Goal: Task Accomplishment & Management: Manage account settings

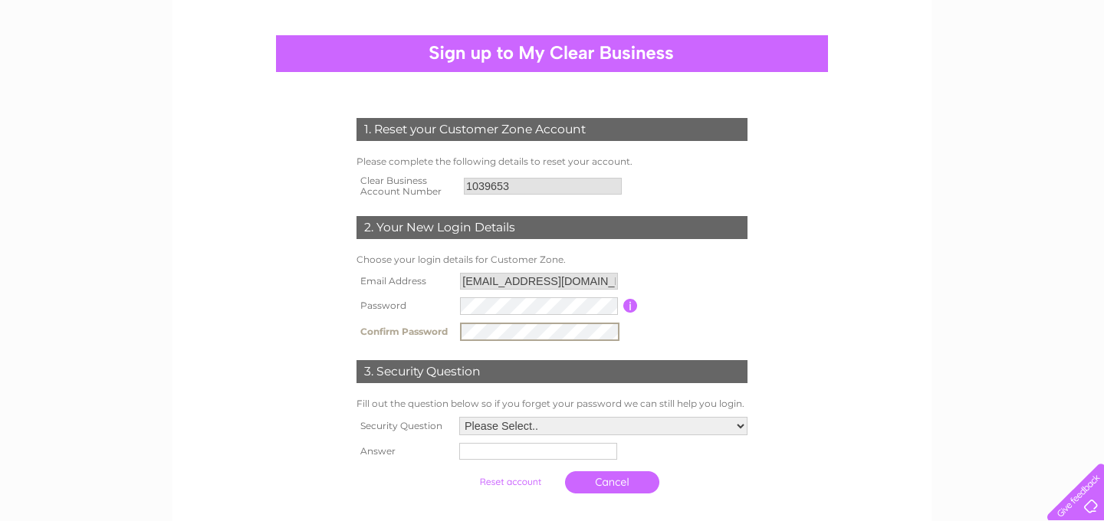
scroll to position [114, 0]
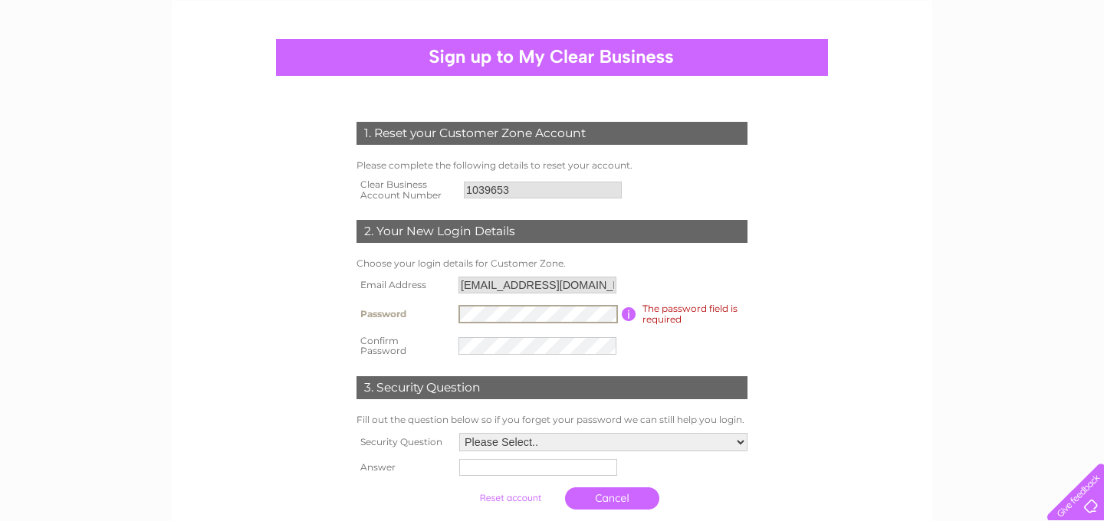
click at [824, 320] on form "1. Reset your Customer Zone Account Please complete the following details to re…" at bounding box center [552, 319] width 730 height 457
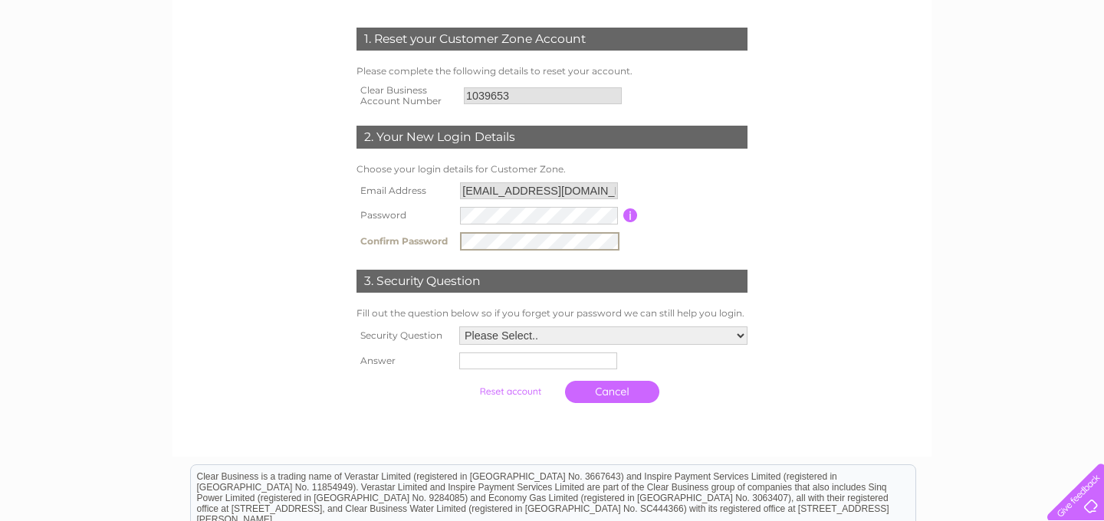
scroll to position [248, 0]
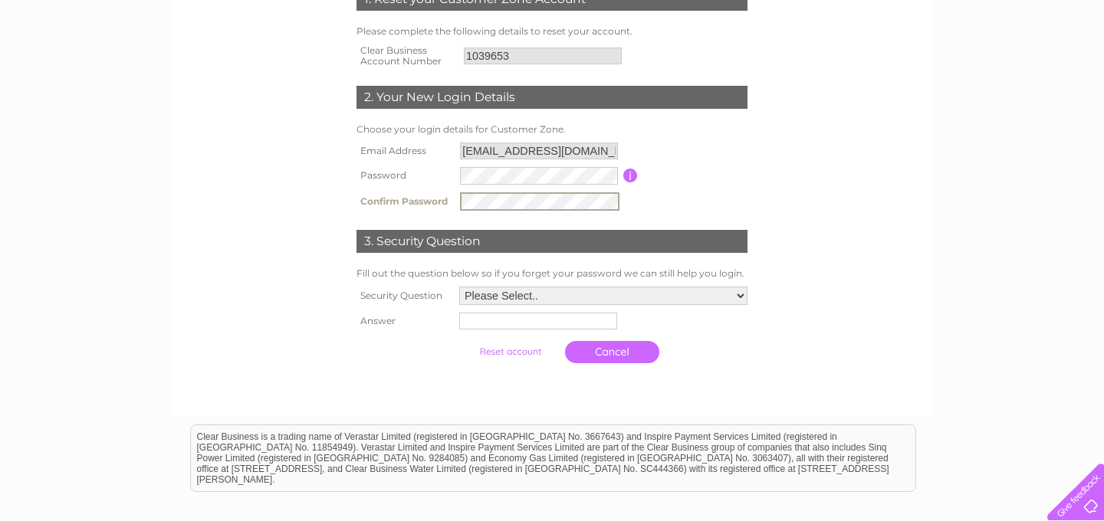
click at [740, 296] on select "Please Select.. In what town or city was your first job? In what town or city d…" at bounding box center [603, 296] width 288 height 18
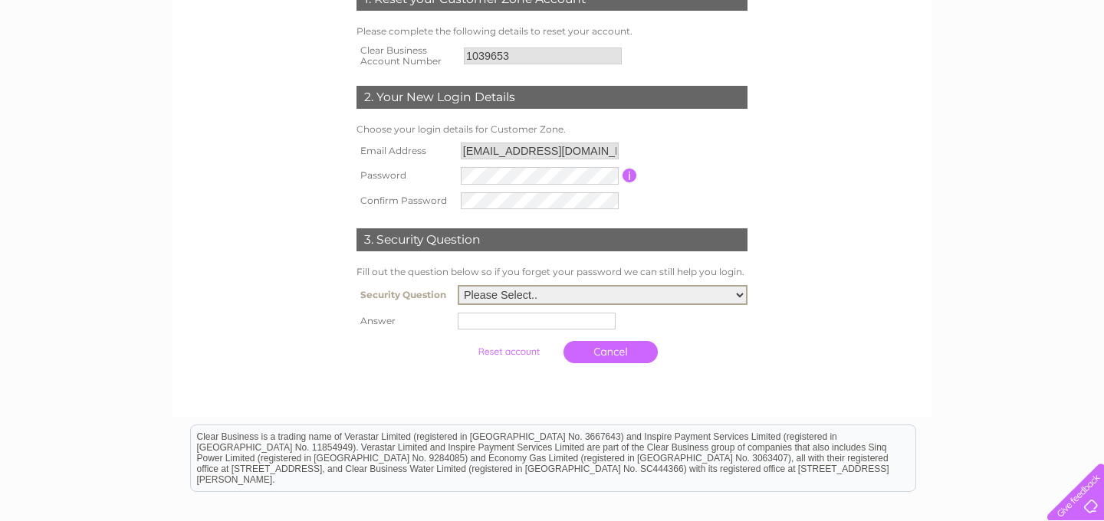
select select "6"
click at [458, 287] on select "Please Select.. In what town or city was your first job? In what town or city d…" at bounding box center [603, 295] width 290 height 20
click at [490, 326] on input "text" at bounding box center [537, 321] width 158 height 17
type input "Douglas Barder"
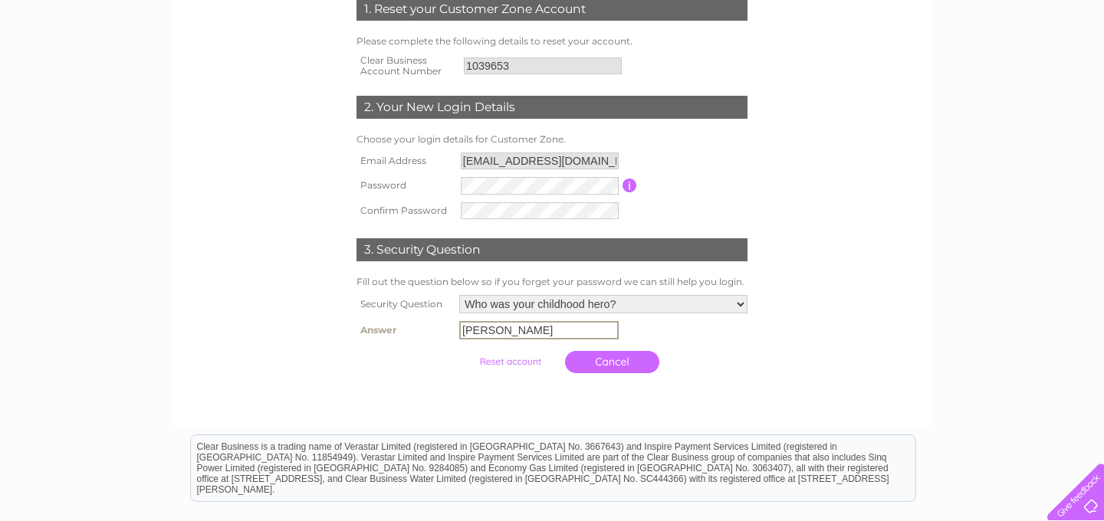
scroll to position [238, 0]
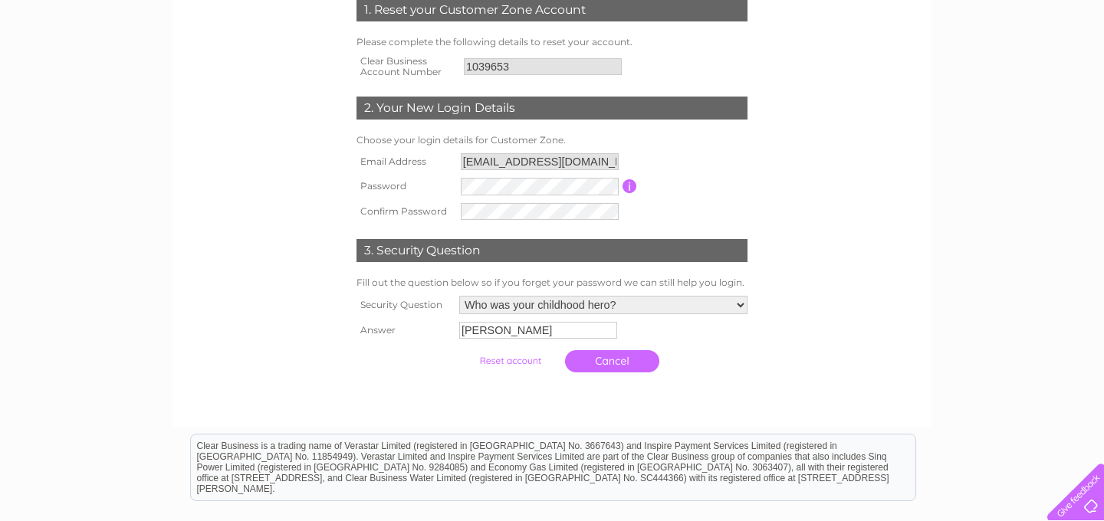
click at [513, 360] on input "submit" at bounding box center [510, 360] width 94 height 21
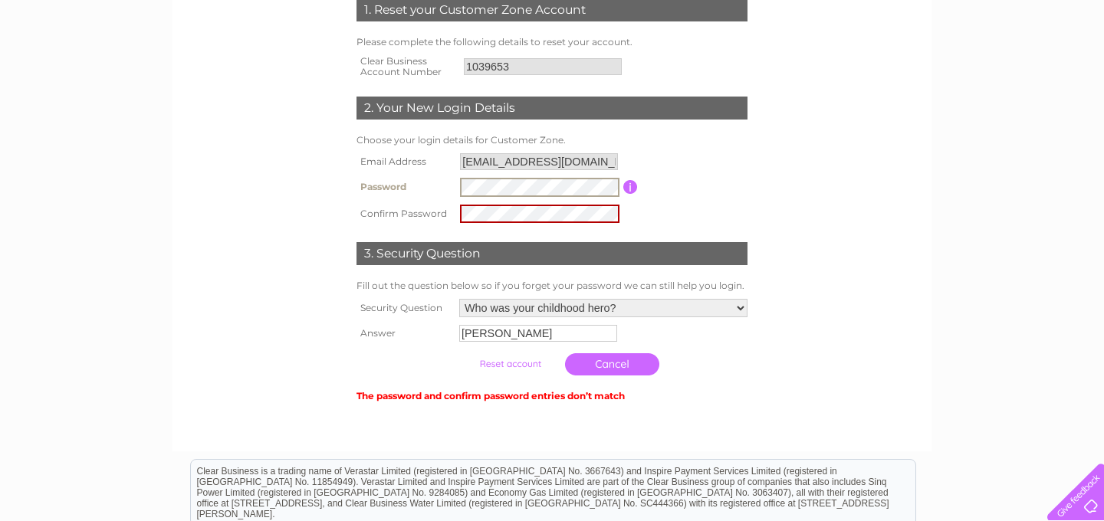
click at [810, 240] on form "1. Reset your Customer Zone Account Please complete the following details to re…" at bounding box center [552, 202] width 730 height 468
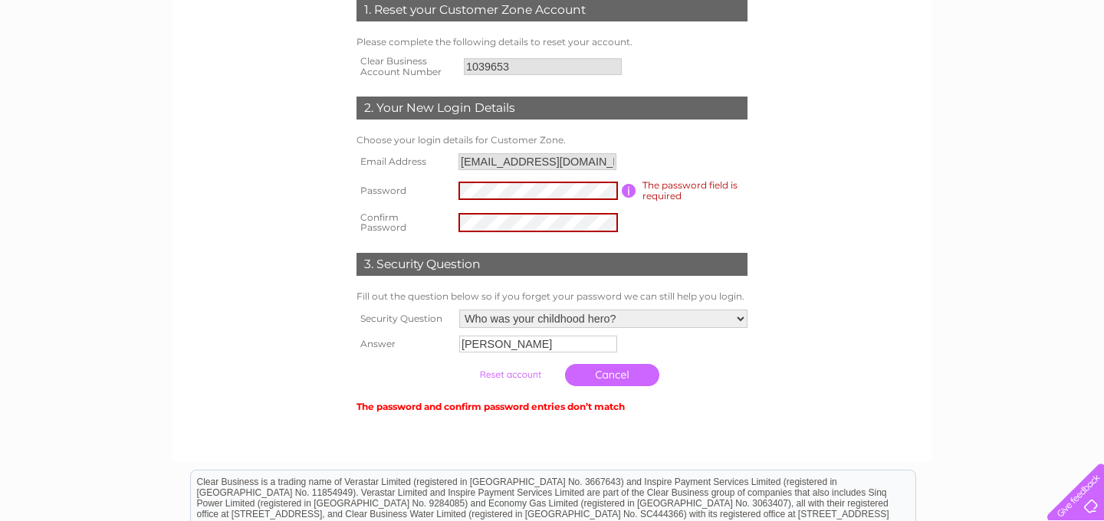
click at [760, 235] on div "1. Reset your Customer Zone Account Please complete the following details to re…" at bounding box center [552, 199] width 462 height 433
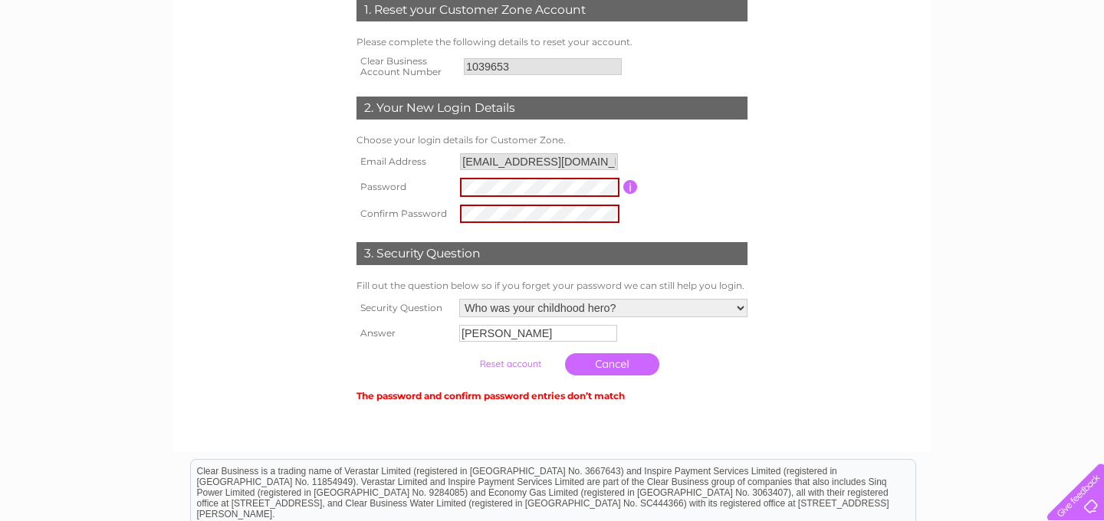
click at [861, 251] on form "1. Reset your Customer Zone Account Please complete the following details to re…" at bounding box center [552, 202] width 730 height 468
click at [511, 365] on input "submit" at bounding box center [510, 363] width 94 height 21
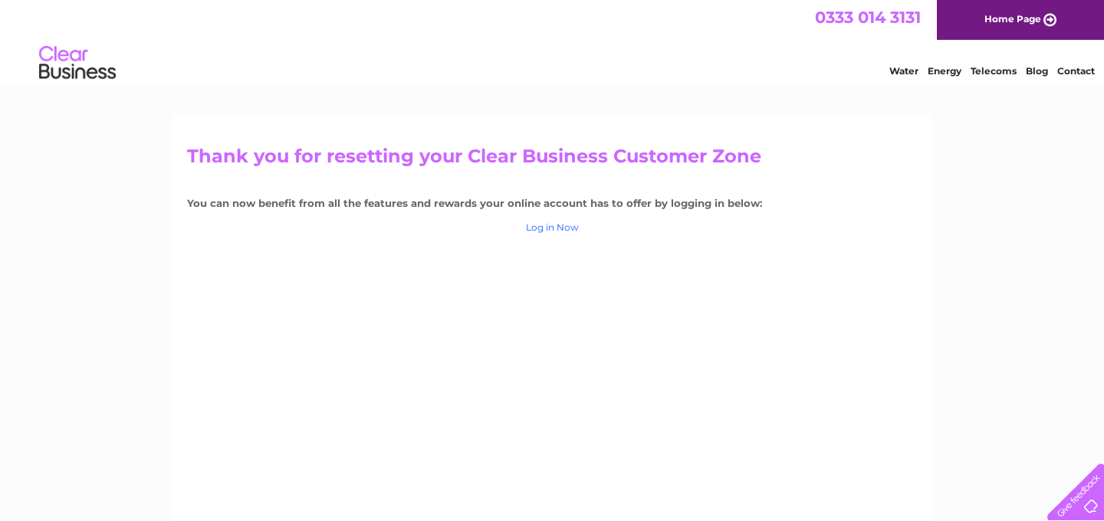
click at [559, 230] on link "Log in Now" at bounding box center [552, 226] width 53 height 11
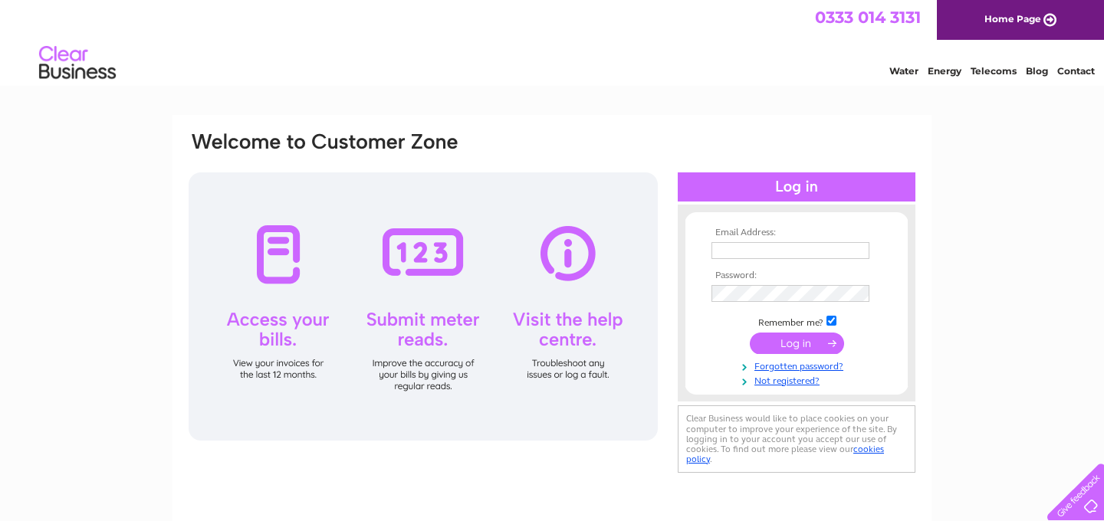
type input "riversideceramics@btinternet.com"
click at [790, 345] on input "submit" at bounding box center [796, 343] width 94 height 21
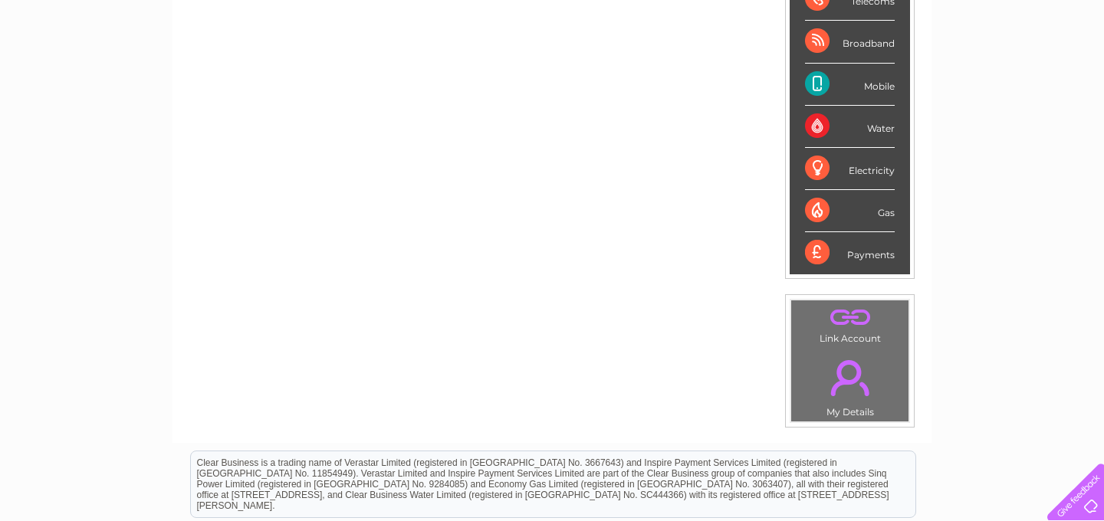
scroll to position [279, 0]
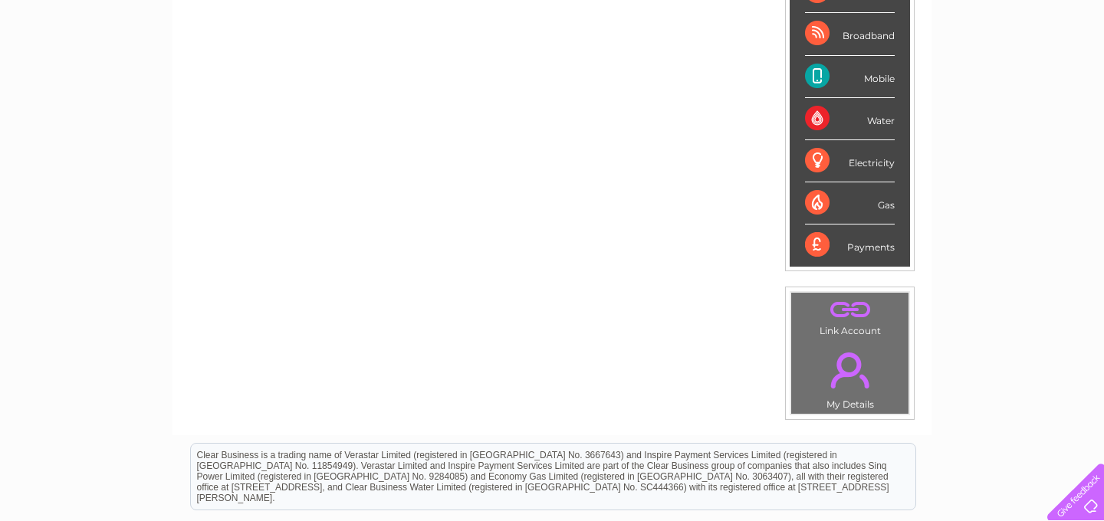
click at [877, 252] on div "Payments" at bounding box center [850, 245] width 90 height 41
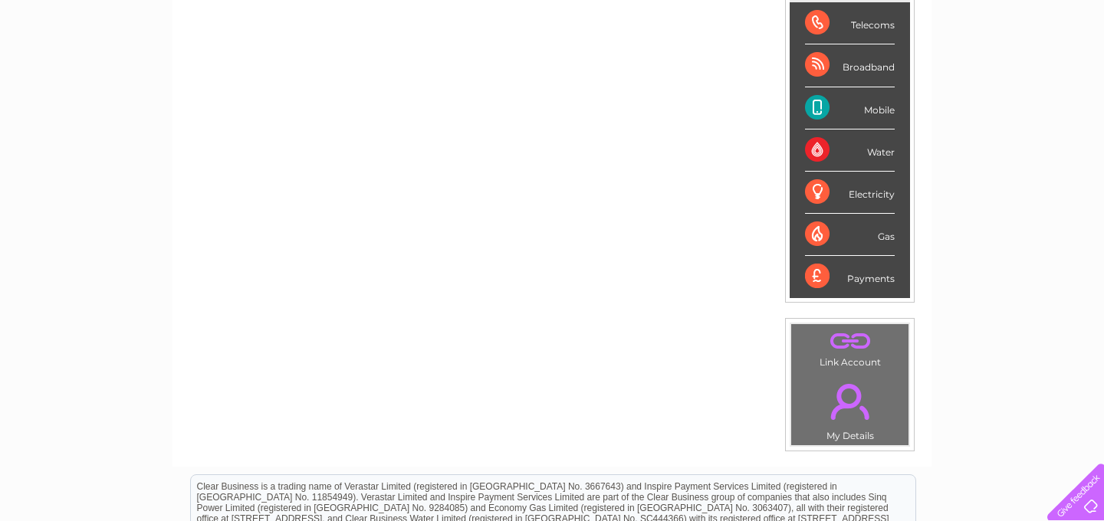
scroll to position [190, 0]
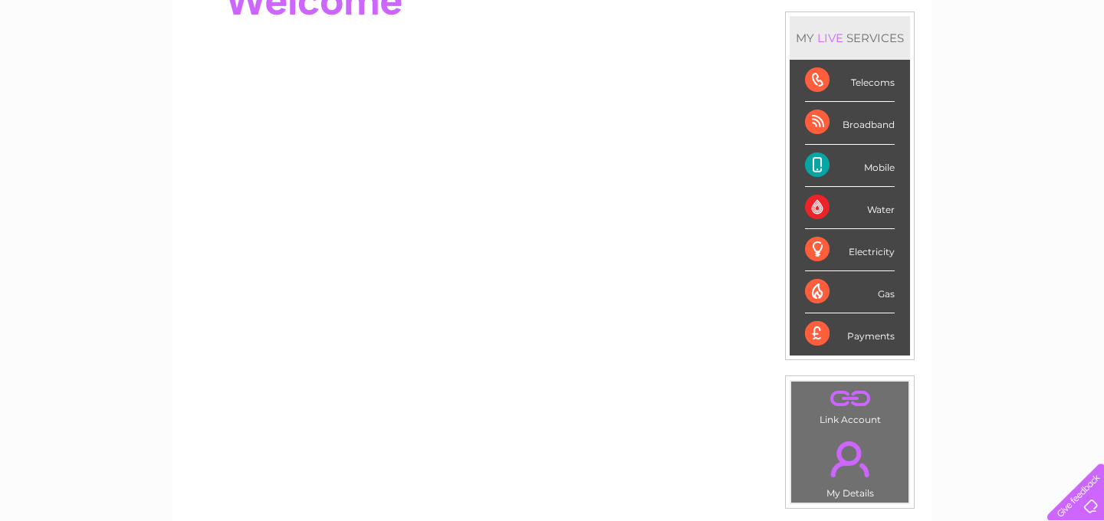
click at [816, 335] on div "Payments" at bounding box center [850, 333] width 90 height 41
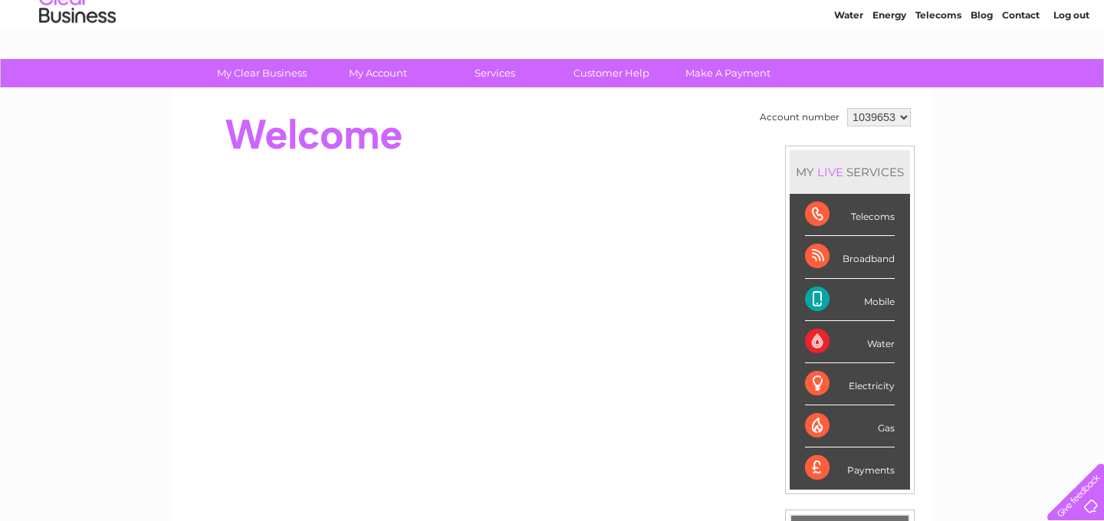
scroll to position [52, 0]
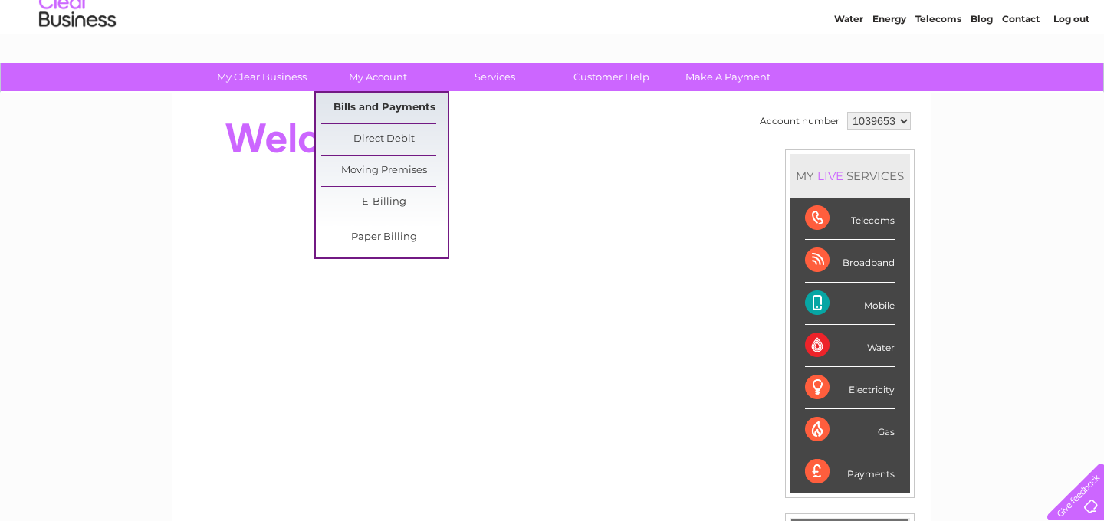
click at [389, 107] on link "Bills and Payments" at bounding box center [384, 108] width 126 height 31
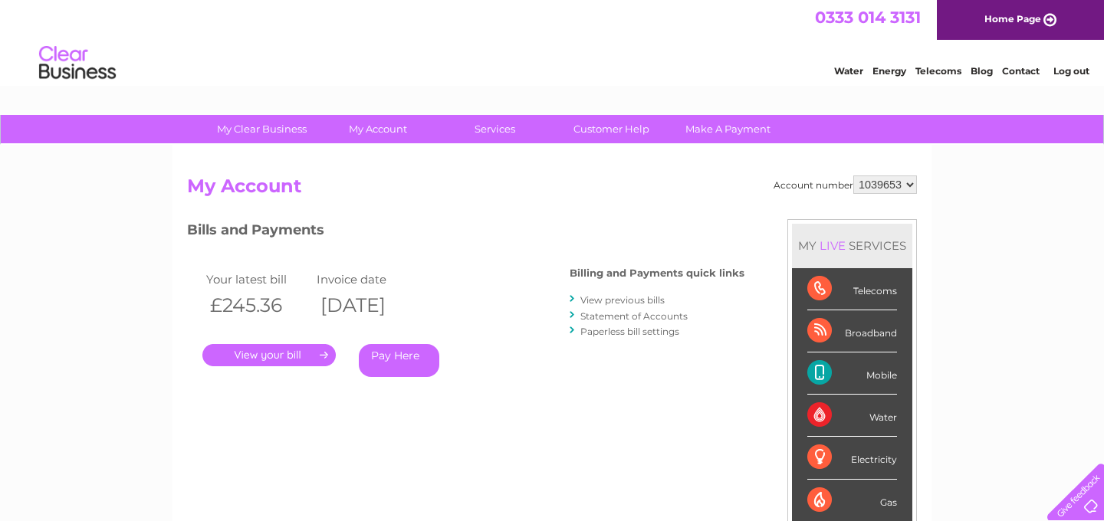
click at [618, 315] on link "Statement of Accounts" at bounding box center [633, 315] width 107 height 11
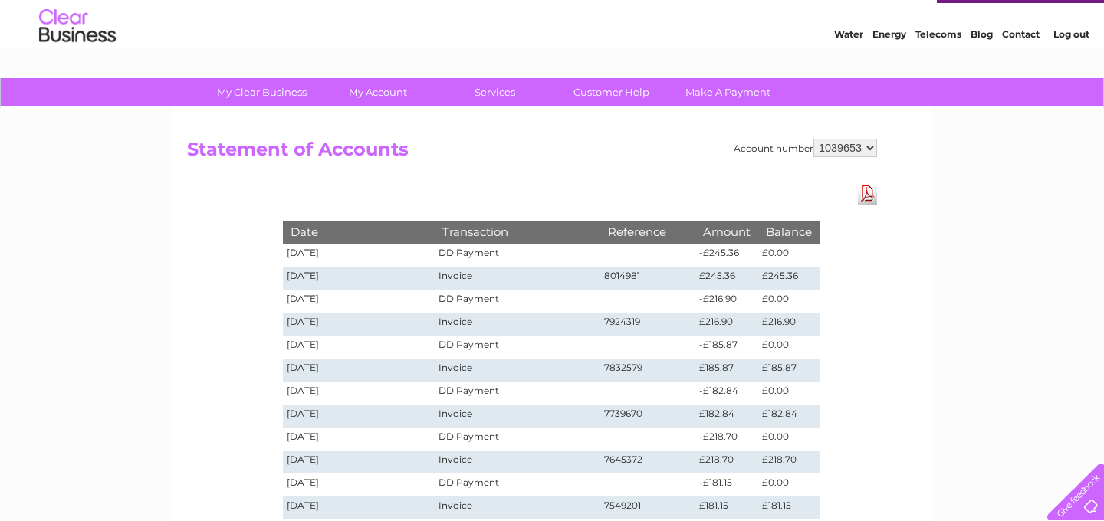
scroll to position [36, 0]
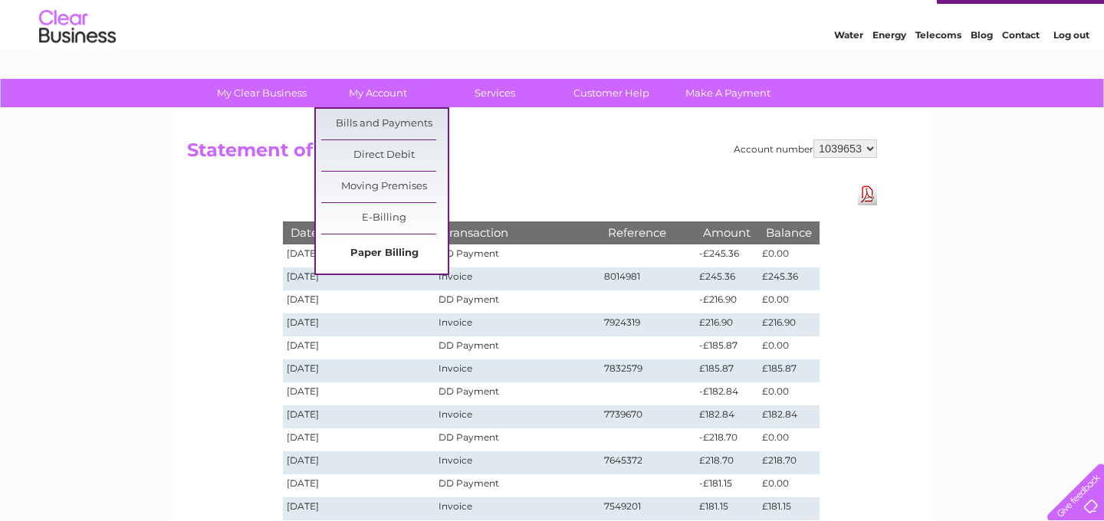
click at [377, 254] on link "Paper Billing" at bounding box center [384, 253] width 126 height 31
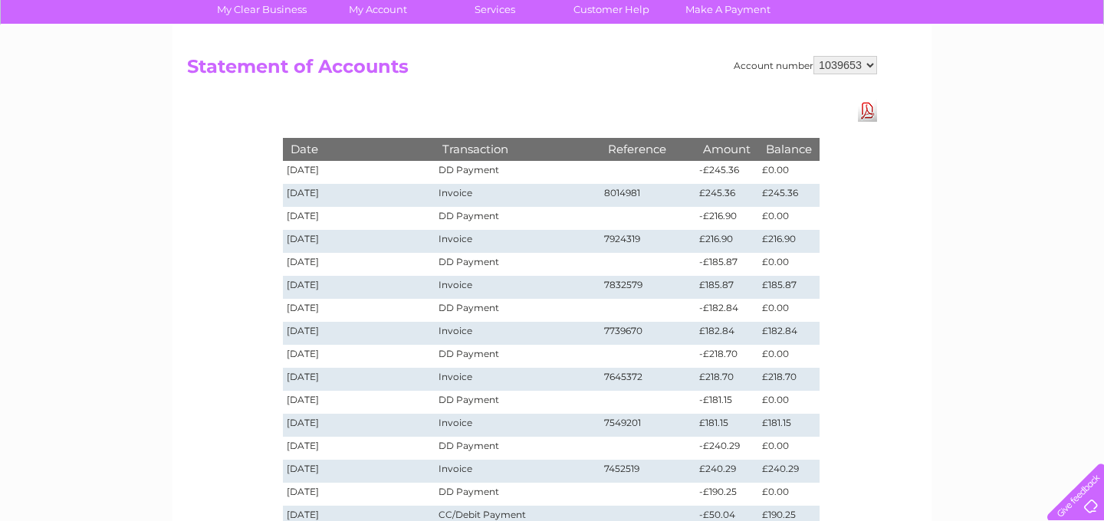
scroll to position [72, 0]
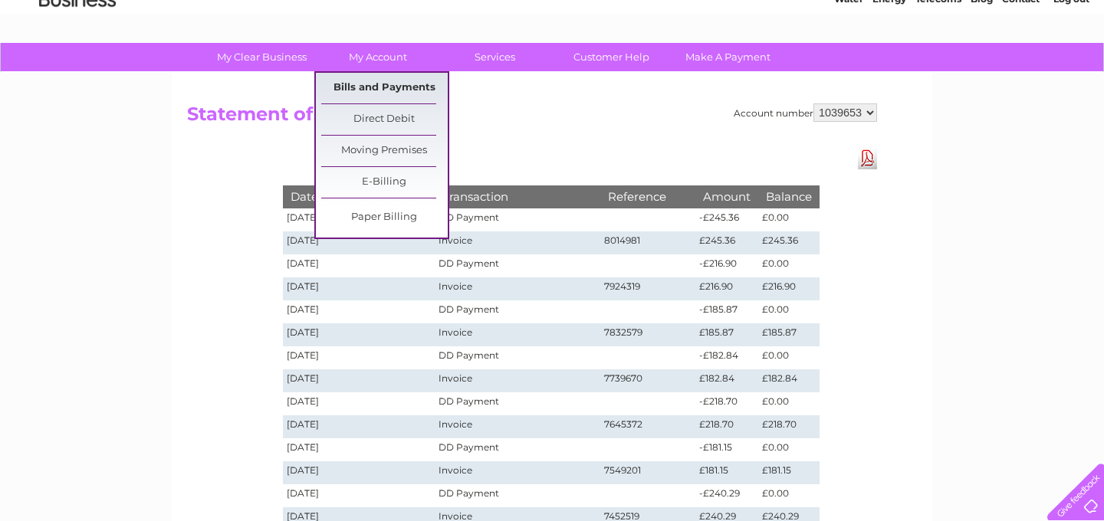
click at [382, 87] on link "Bills and Payments" at bounding box center [384, 88] width 126 height 31
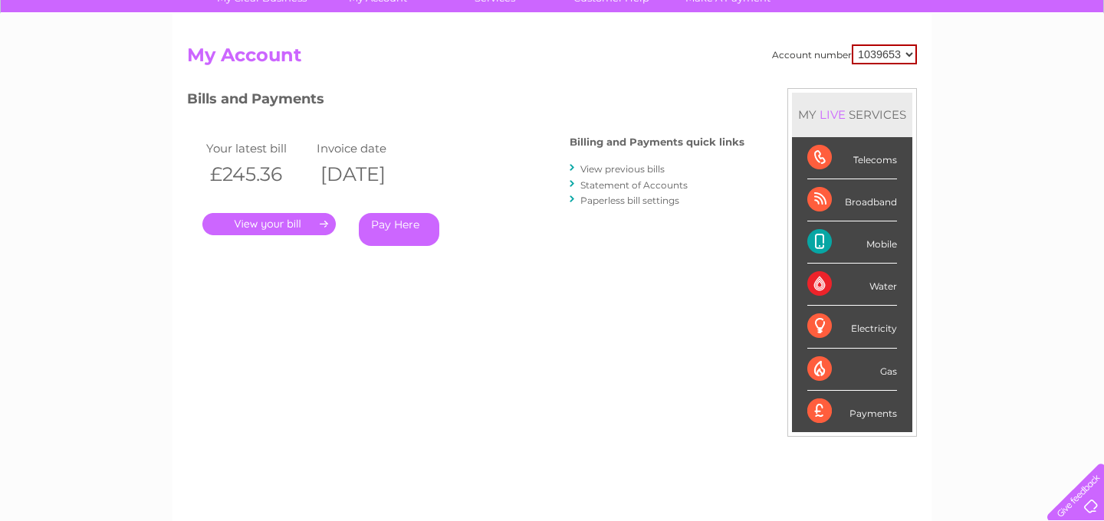
scroll to position [128, 0]
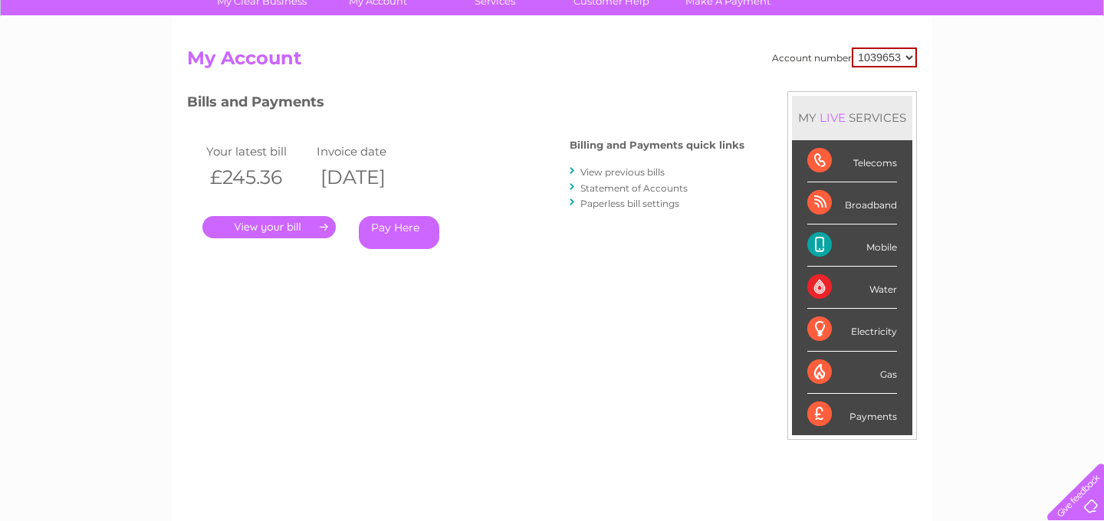
click at [266, 228] on link "." at bounding box center [268, 227] width 133 height 22
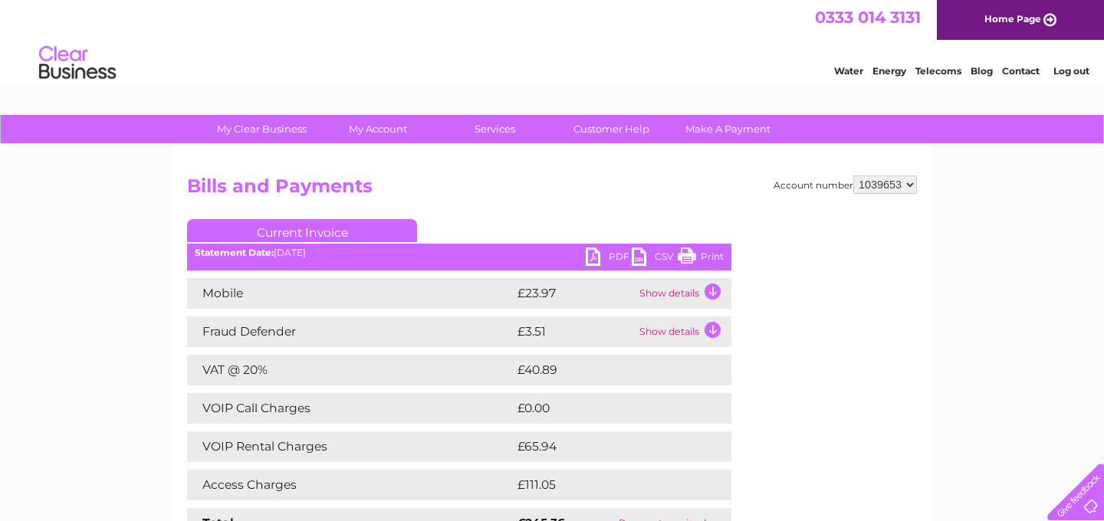
click at [289, 233] on link "Current Invoice" at bounding box center [302, 230] width 230 height 23
click at [335, 229] on link "Current Invoice" at bounding box center [302, 230] width 230 height 23
click at [107, 227] on div "My Clear Business Login Details My Details My Preferences Link Account My Accou…" at bounding box center [552, 480] width 1104 height 730
click at [357, 231] on link "Current Invoice" at bounding box center [302, 230] width 230 height 23
click at [268, 227] on link "Current Invoice" at bounding box center [302, 230] width 230 height 23
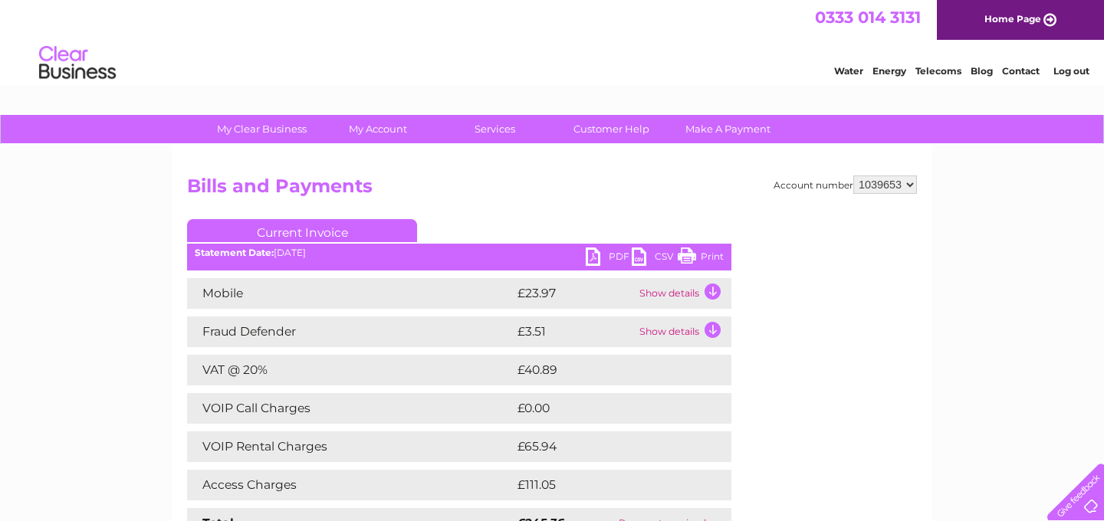
click at [326, 252] on div "Statement Date: [DATE]" at bounding box center [459, 253] width 544 height 11
click at [303, 248] on div "Statement Date: [DATE]" at bounding box center [459, 253] width 544 height 11
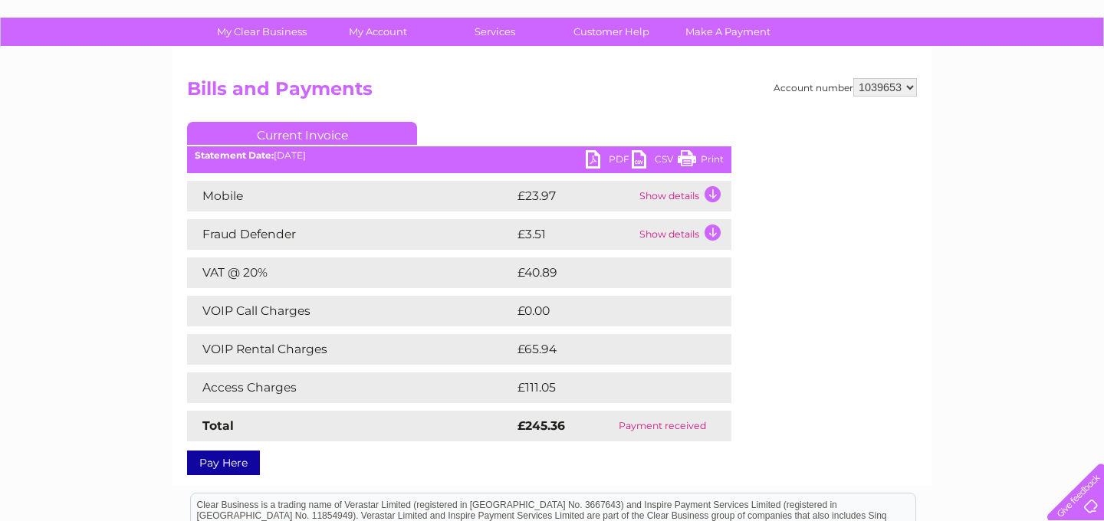
scroll to position [99, 0]
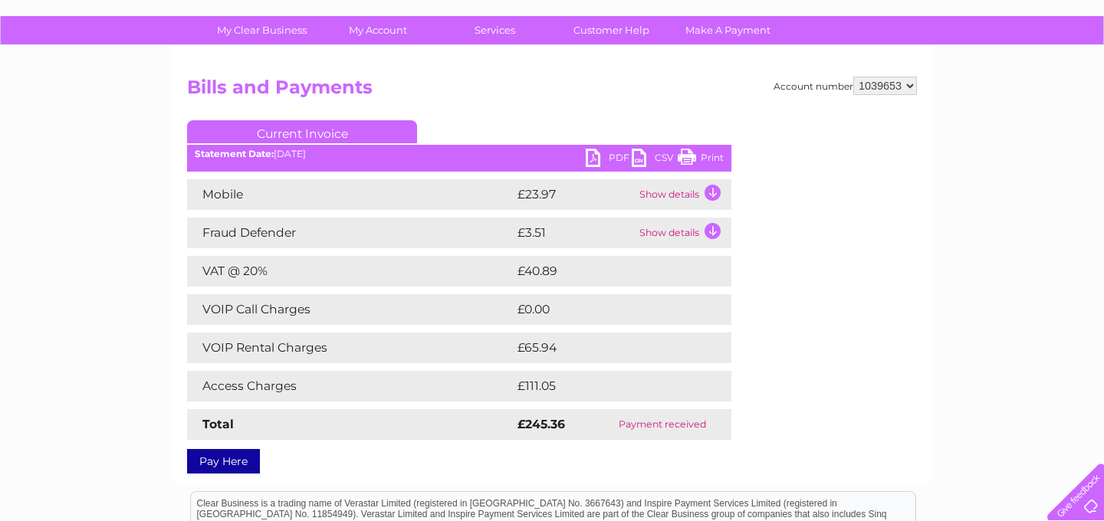
click at [667, 191] on td "Show details" at bounding box center [683, 194] width 96 height 31
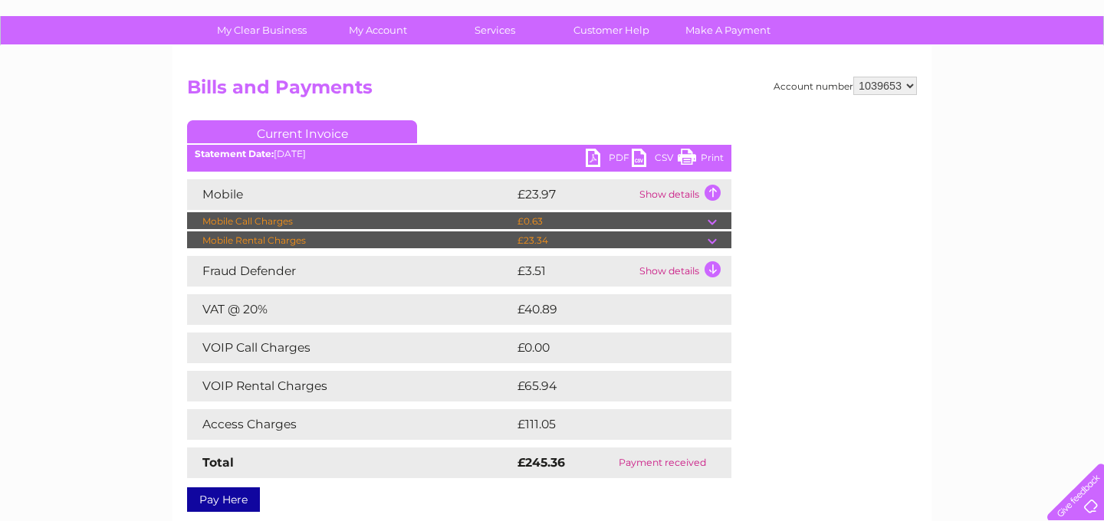
click at [667, 191] on td "Show details" at bounding box center [683, 194] width 96 height 31
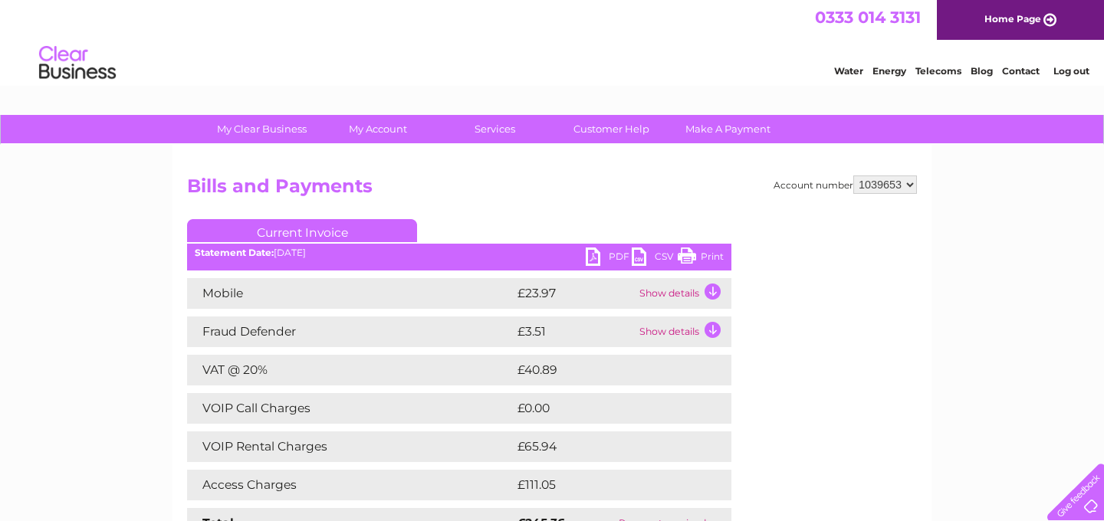
scroll to position [0, 0]
